Goal: Find specific page/section: Find specific page/section

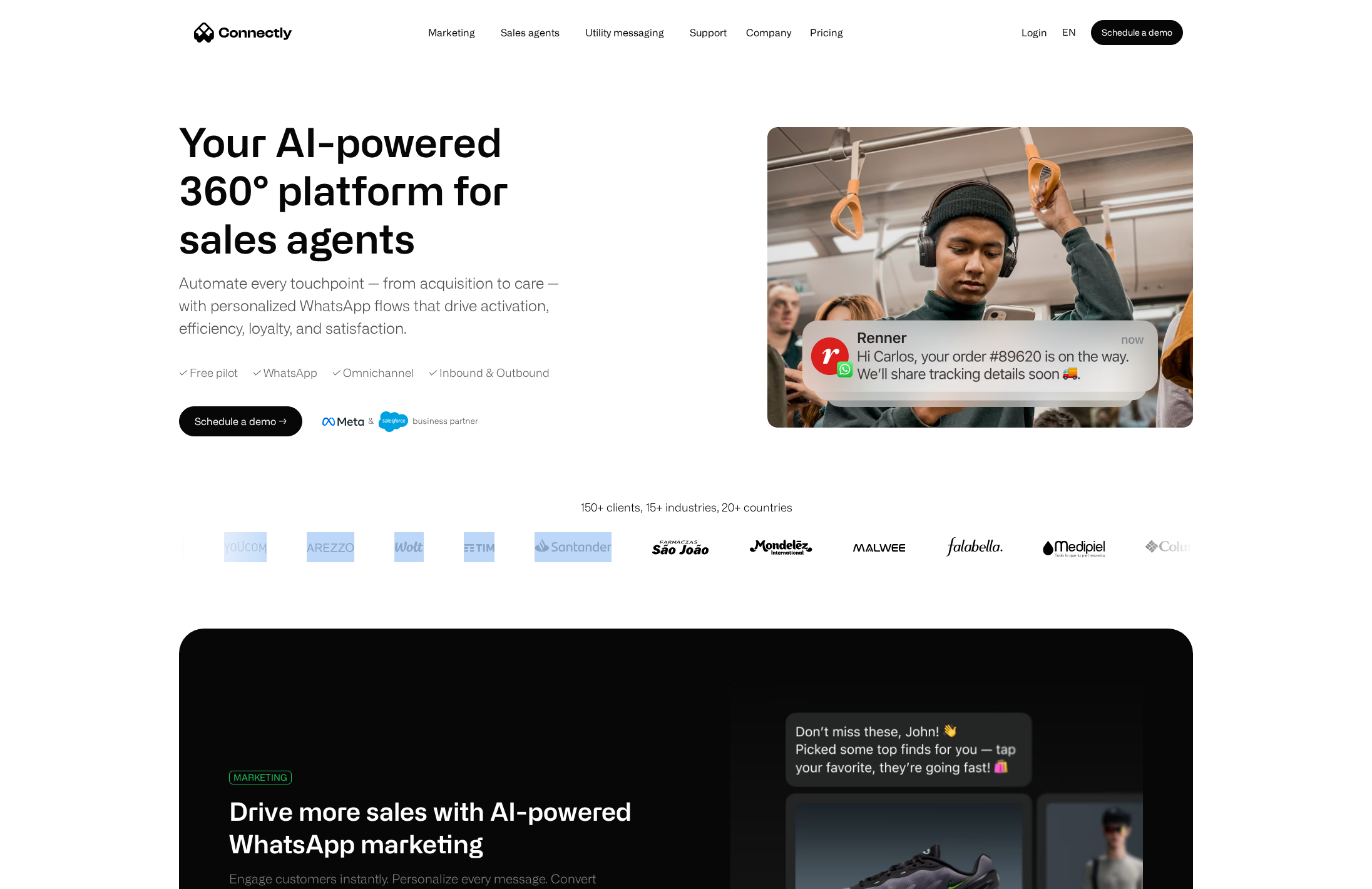
drag, startPoint x: 194, startPoint y: 546, endPoint x: 614, endPoint y: 550, distance: 420.0
click at [614, 550] on div at bounding box center [1123, 547] width 2332 height 30
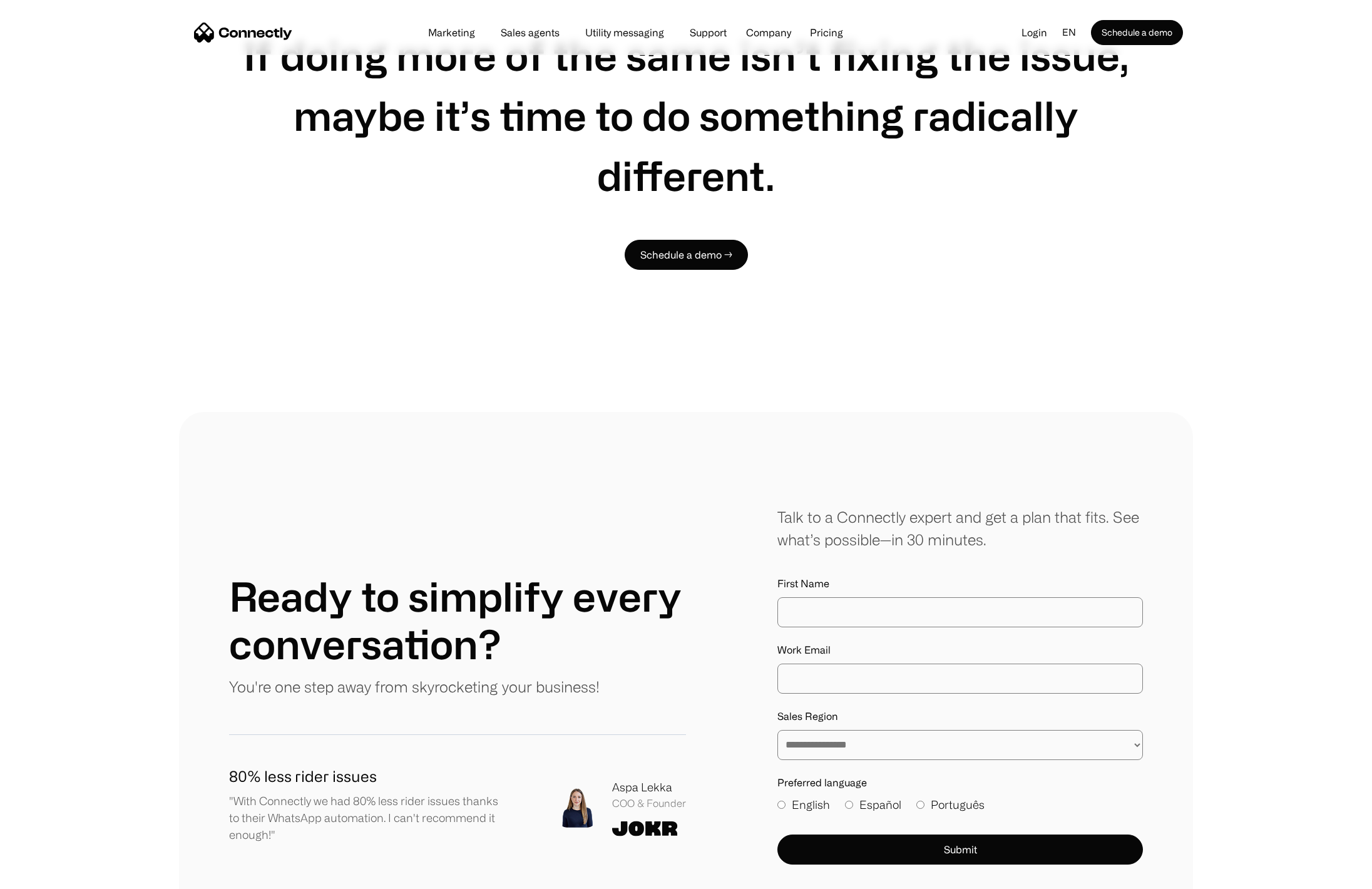
scroll to position [6988, 0]
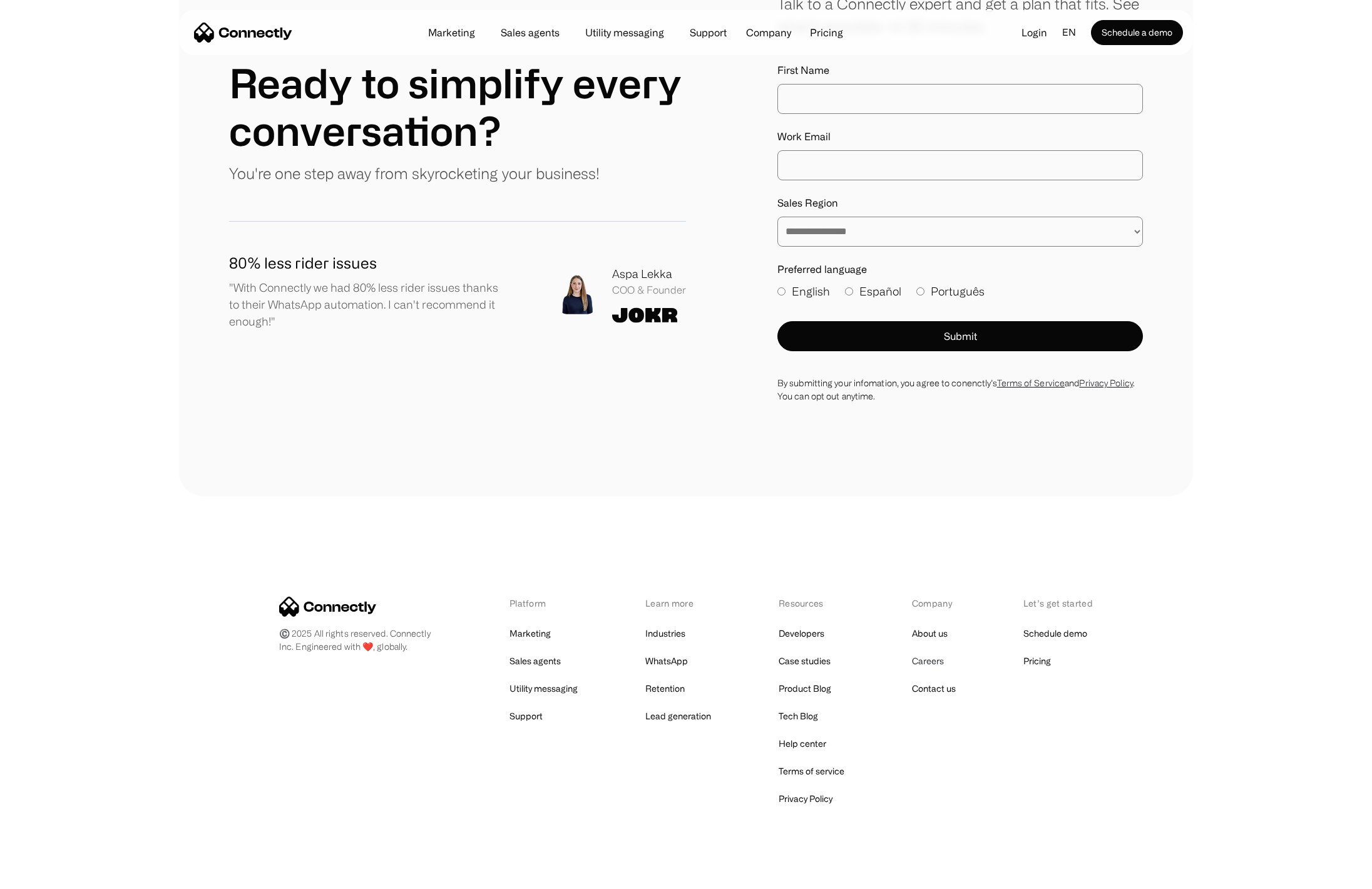
click at [931, 652] on link "Careers" at bounding box center [928, 661] width 32 height 17
click at [924, 652] on link "Careers" at bounding box center [928, 661] width 32 height 17
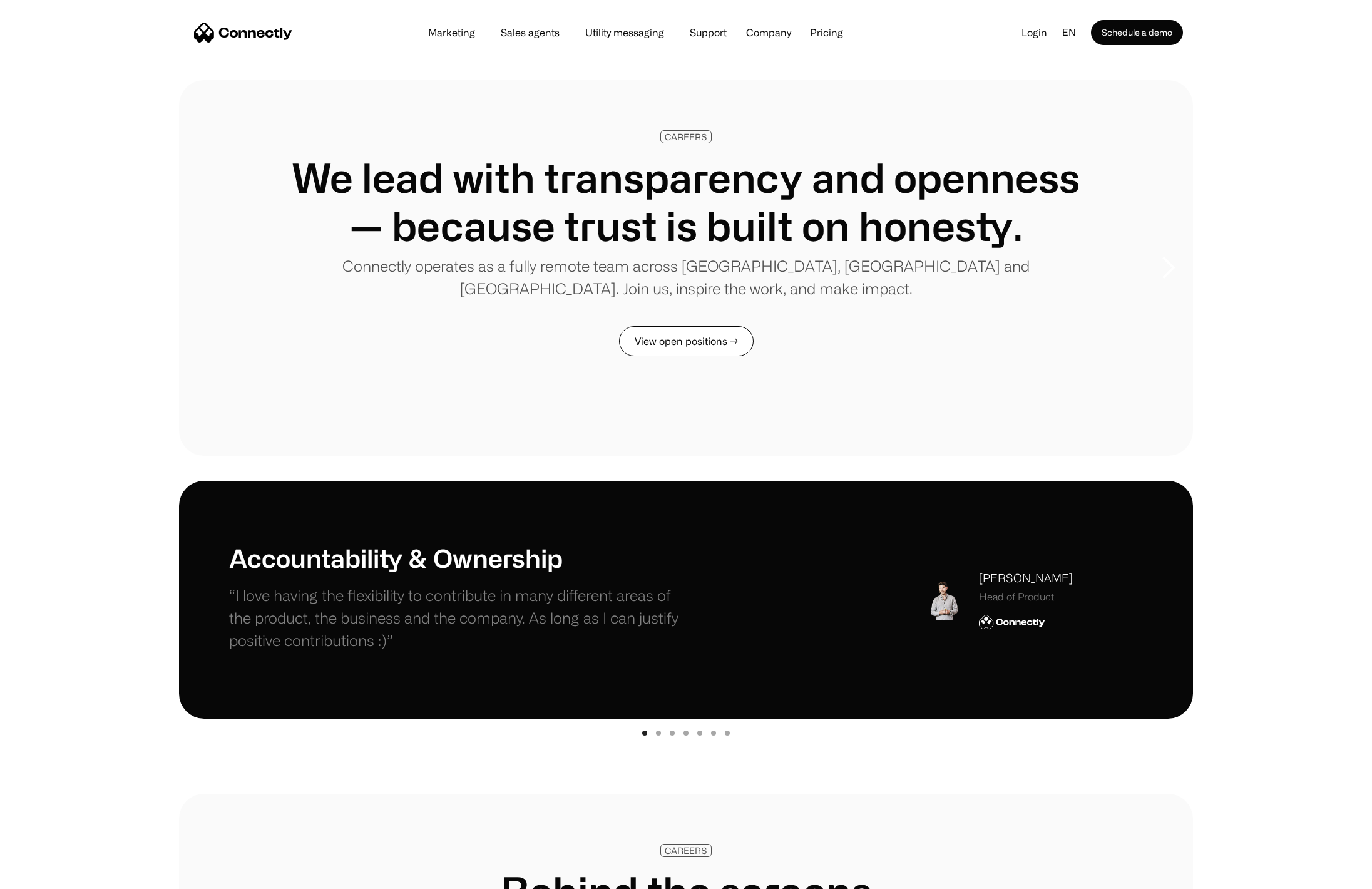
click at [676, 353] on link "View open positions →" at bounding box center [687, 340] width 135 height 30
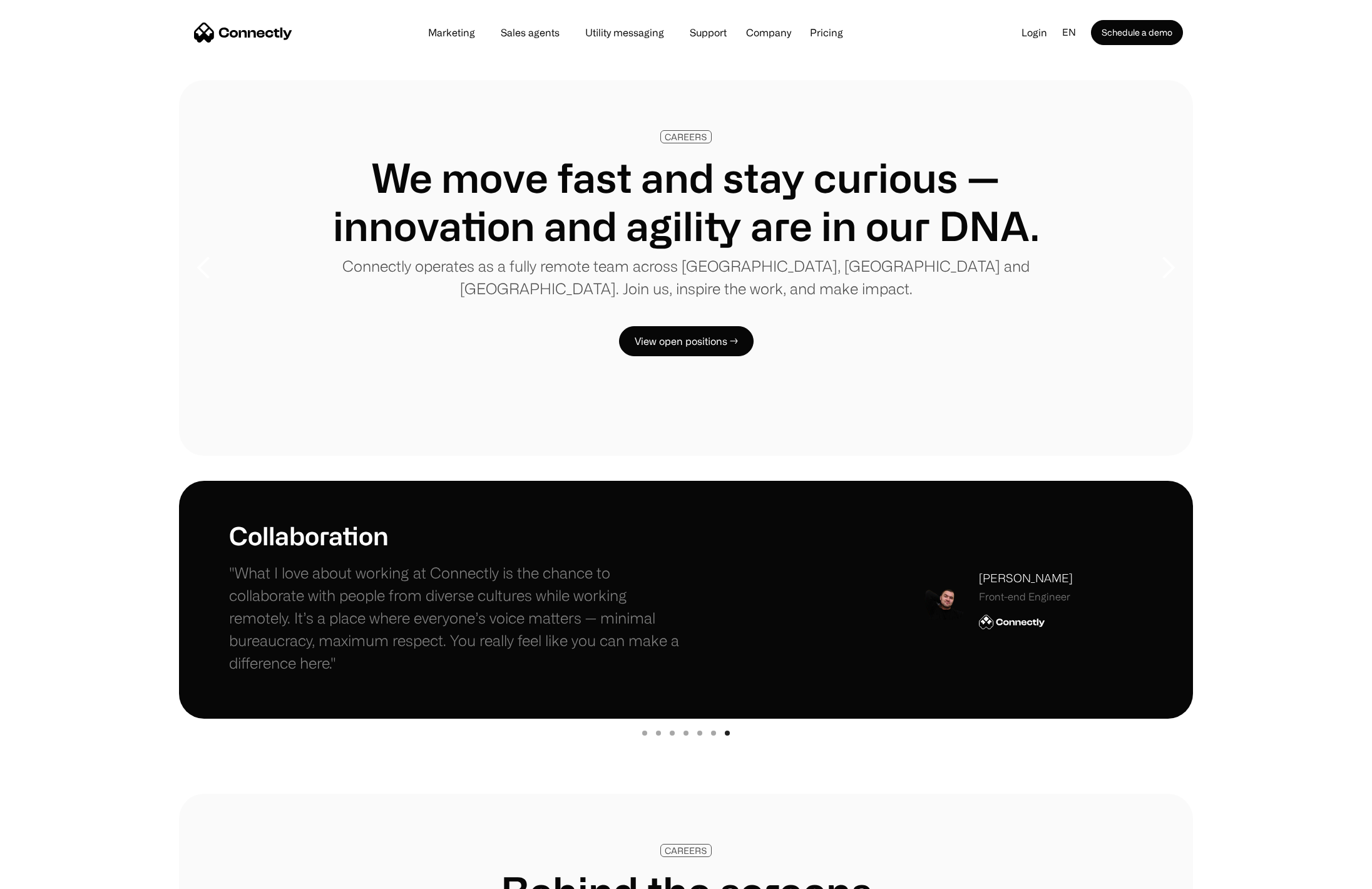
click at [190, 40] on div "Marketing Sales agents Utility messaging Support Company About us Careers Conta…" at bounding box center [686, 33] width 1014 height 45
click at [204, 35] on img "home" at bounding box center [244, 32] width 98 height 20
